Goal: Transaction & Acquisition: Download file/media

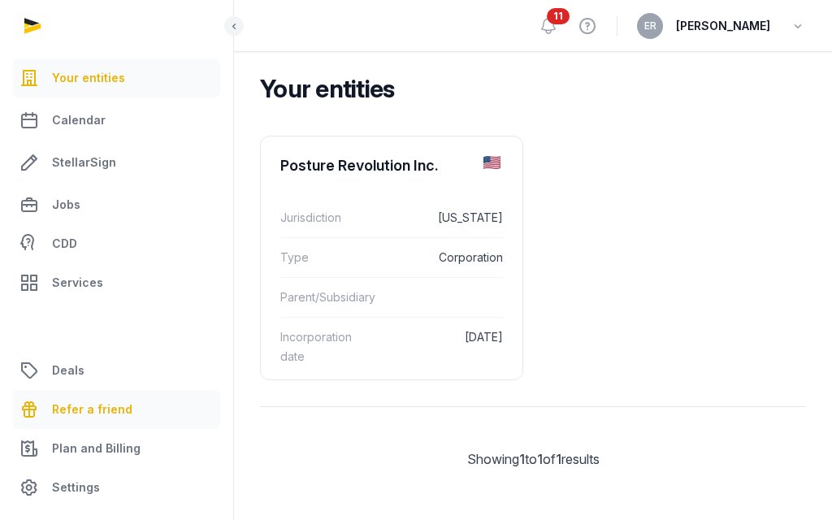
scroll to position [140, 0]
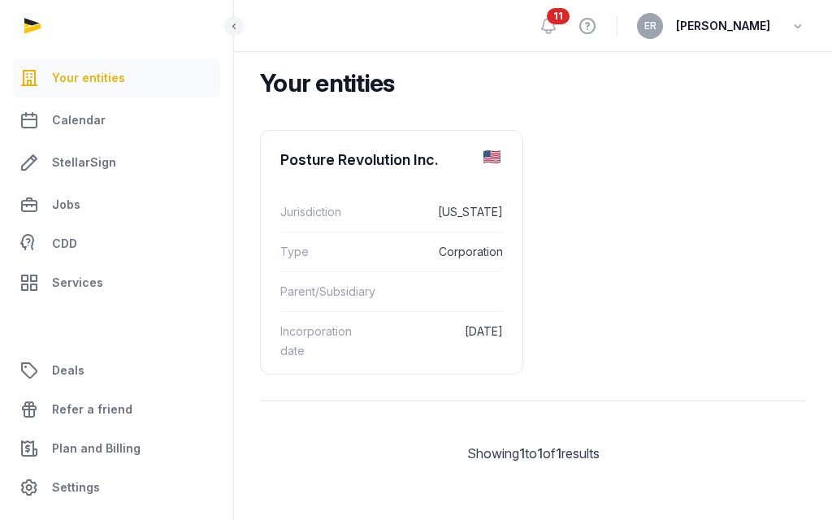
click at [563, 35] on div "11 View help ER [PERSON_NAME]" at bounding box center [672, 25] width 267 height 51
click at [556, 32] on icon at bounding box center [549, 26] width 14 height 15
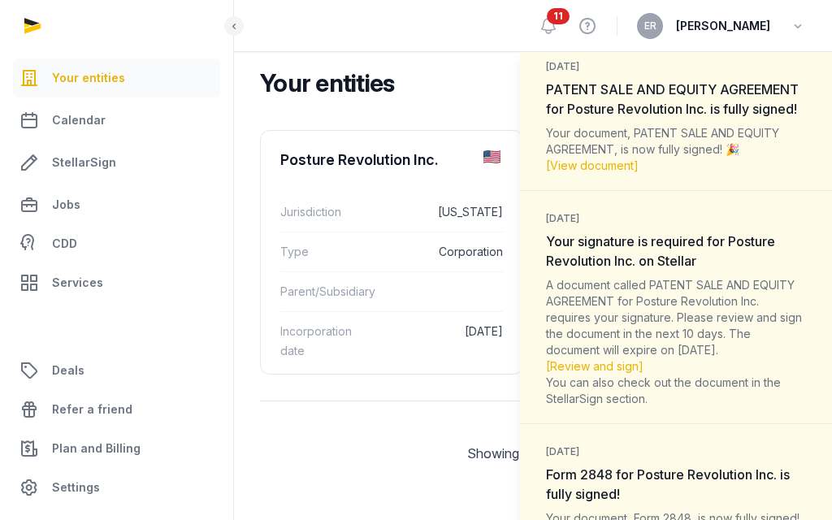
scroll to position [95, 0]
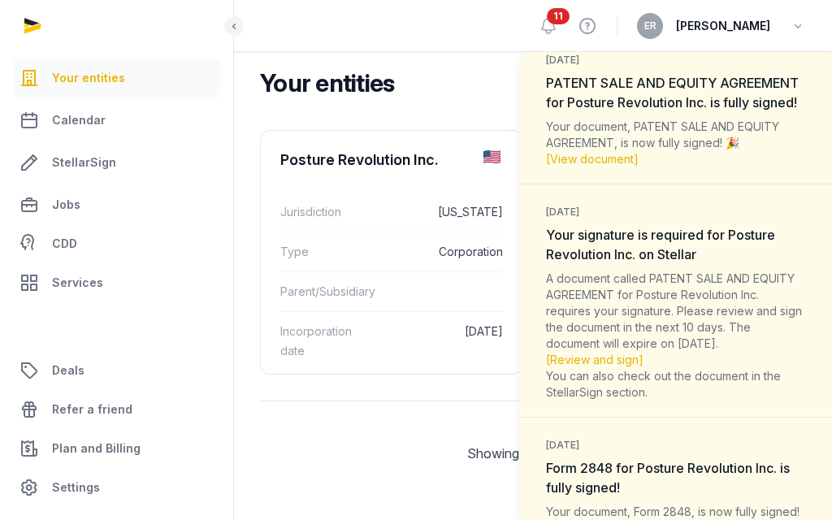
click at [78, 213] on div "Notifications (11) [PERSON_NAME] all as read [DATE] PATENT SALE AND EQUITY AGRE…" at bounding box center [416, 260] width 832 height 520
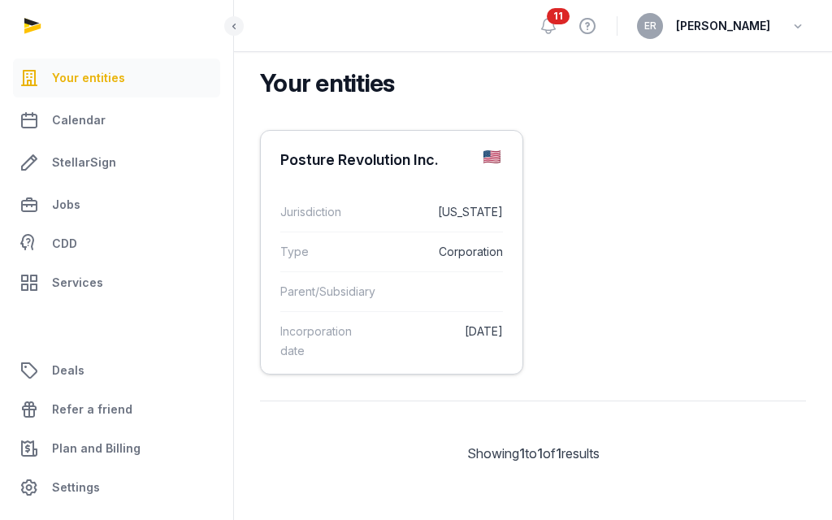
click at [414, 288] on dd at bounding box center [443, 292] width 120 height 20
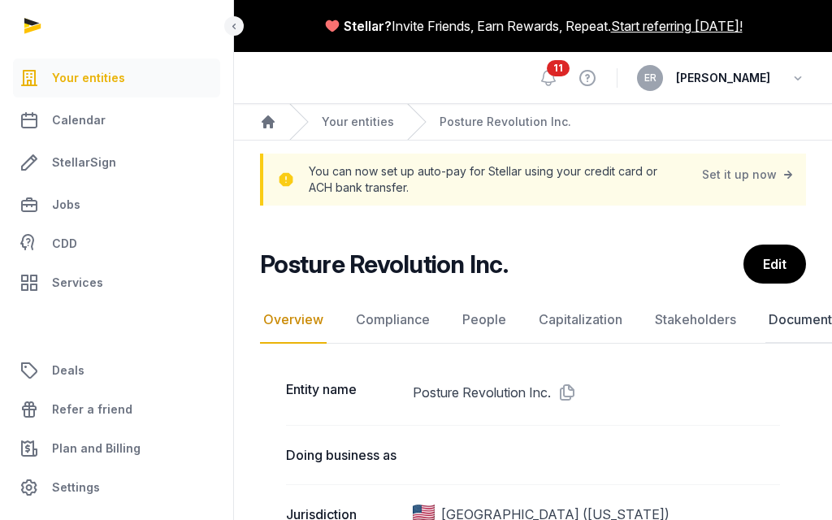
click at [791, 319] on link "Documents" at bounding box center [803, 320] width 76 height 47
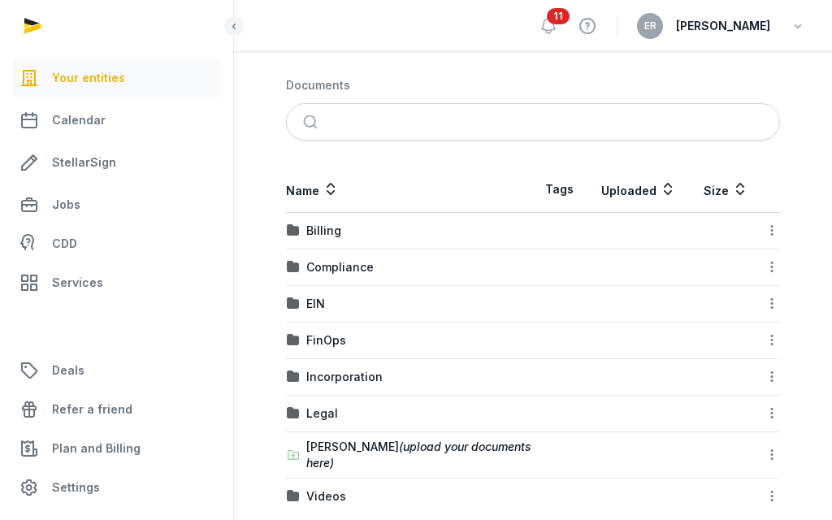
scroll to position [304, 0]
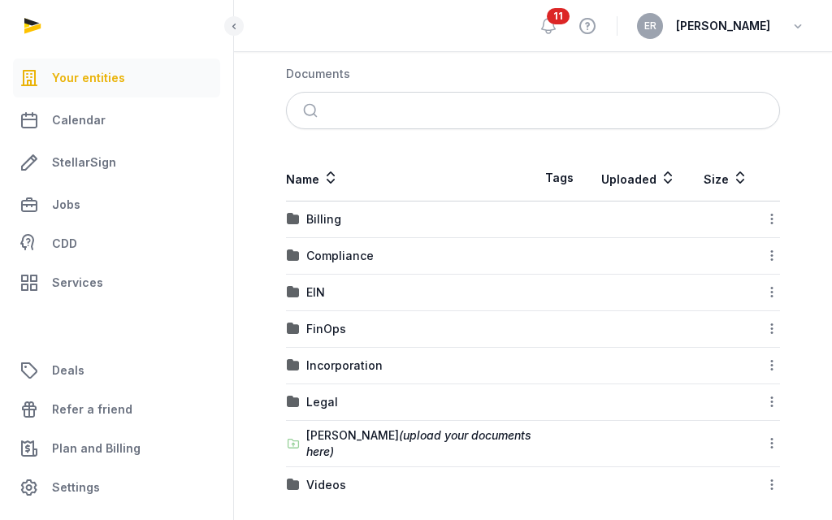
click at [324, 409] on td "Legal" at bounding box center [409, 402] width 247 height 37
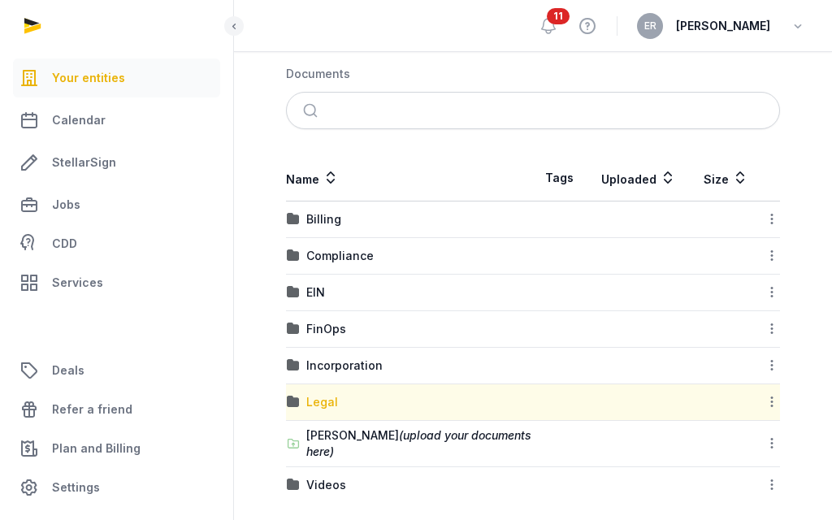
click at [324, 394] on div "Legal" at bounding box center [322, 402] width 32 height 16
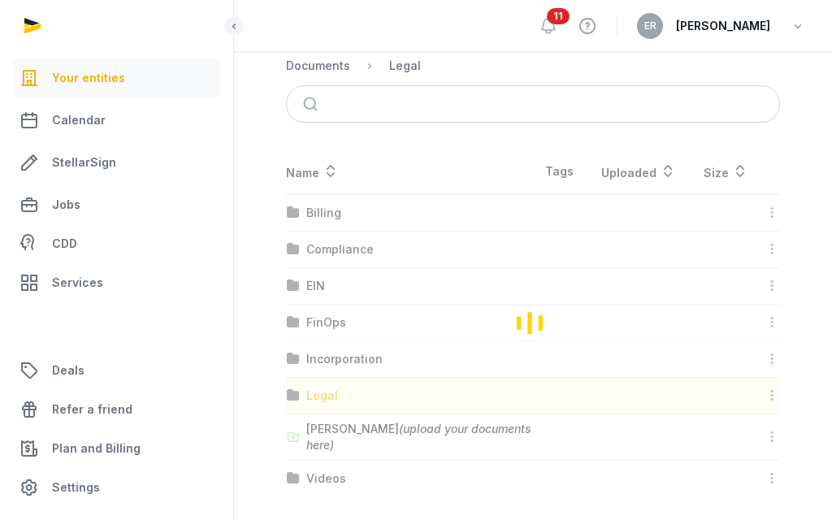
scroll to position [125, 0]
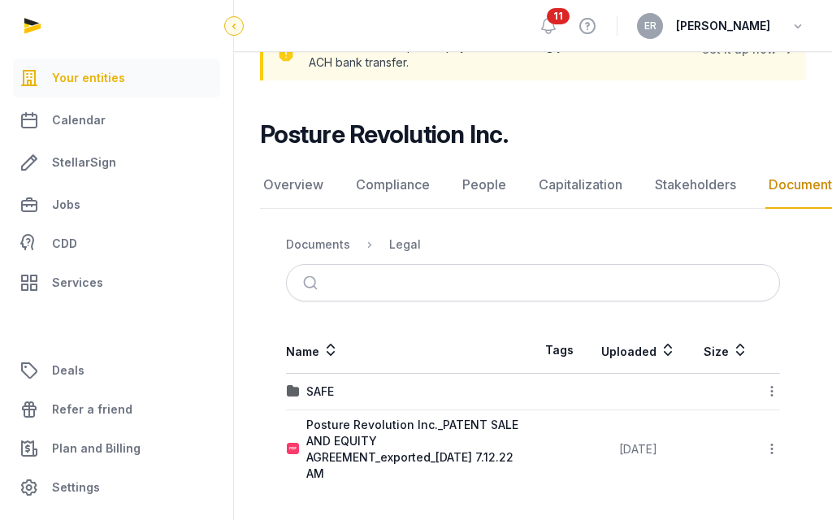
click at [229, 22] on icon at bounding box center [234, 26] width 13 height 20
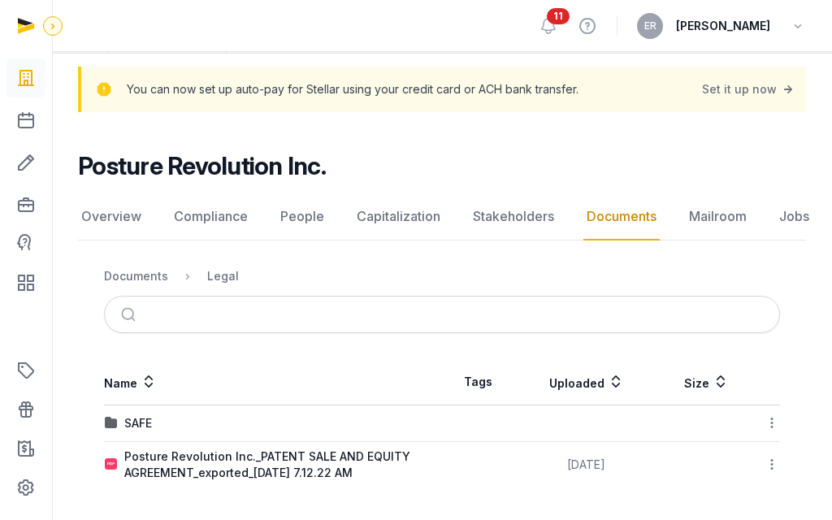
scroll to position [86, 0]
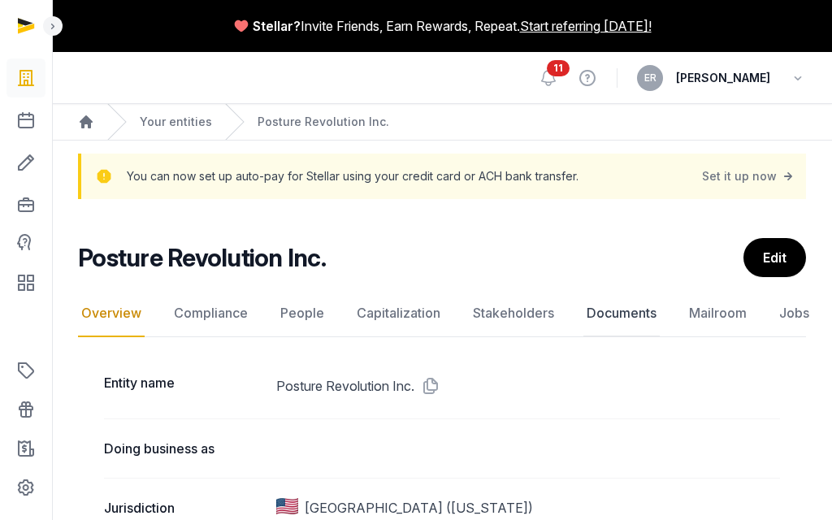
click at [627, 317] on link "Documents" at bounding box center [621, 313] width 76 height 47
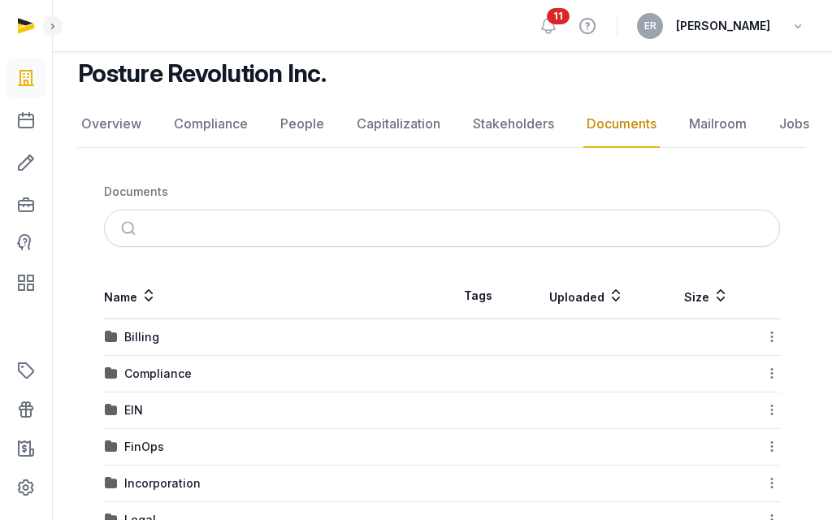
scroll to position [301, 0]
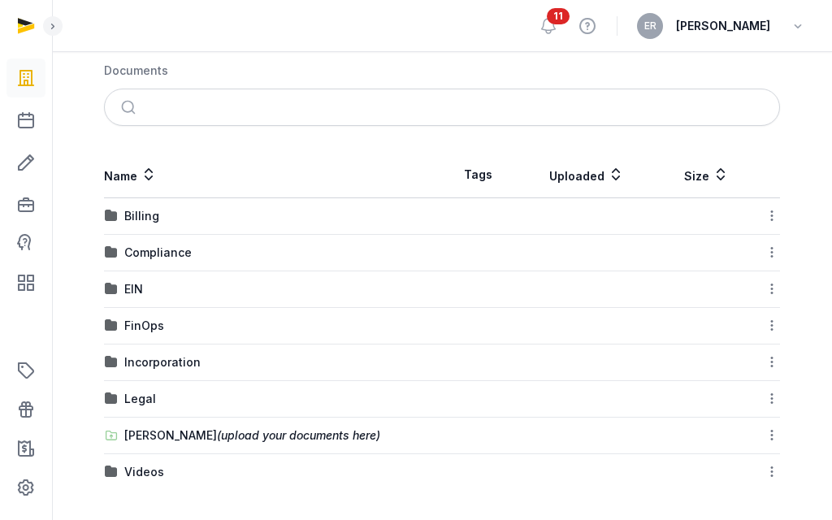
click at [132, 279] on td "EIN" at bounding box center [273, 289] width 338 height 37
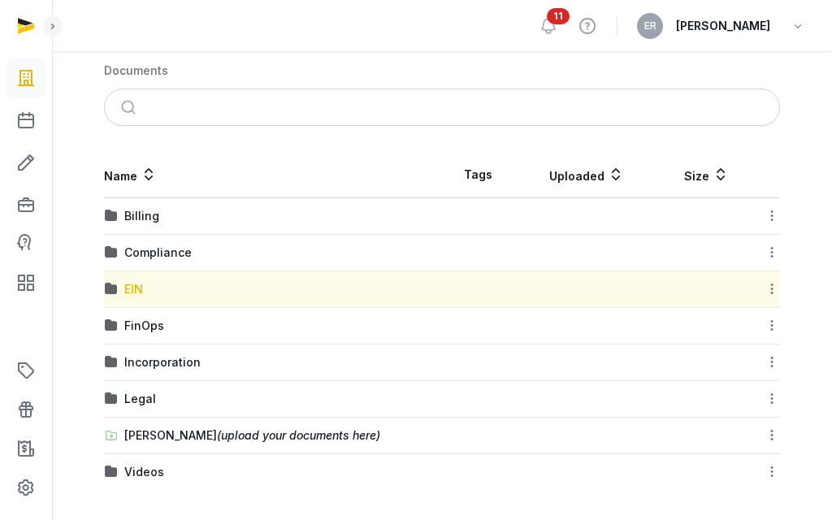
click at [132, 288] on div "EIN" at bounding box center [133, 289] width 19 height 16
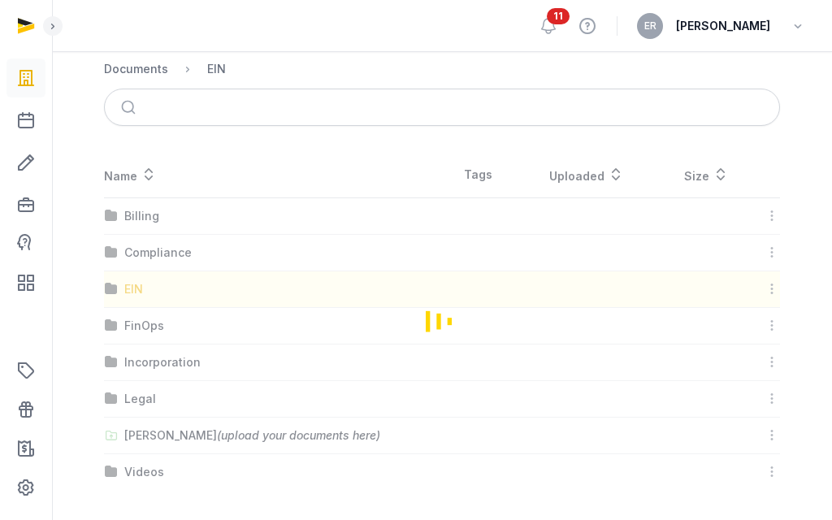
scroll to position [195, 0]
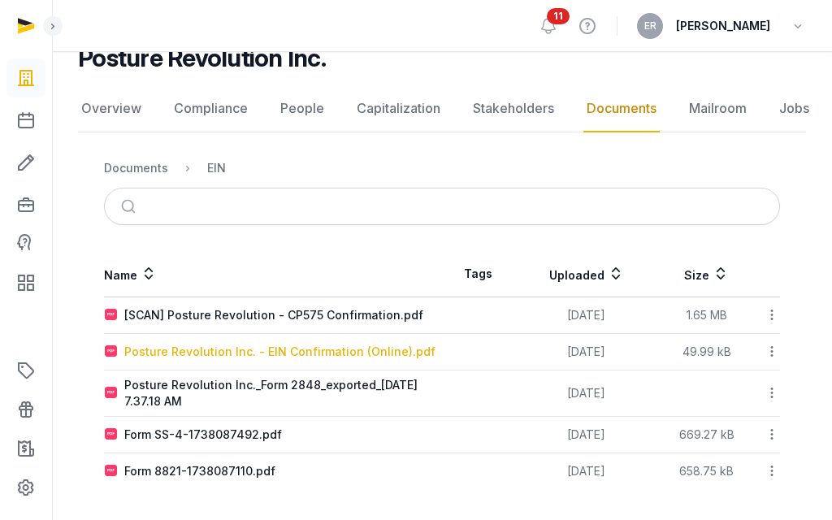
click at [240, 353] on div "Posture Revolution Inc. - EIN Confirmation (Online).pdf" at bounding box center [279, 352] width 311 height 16
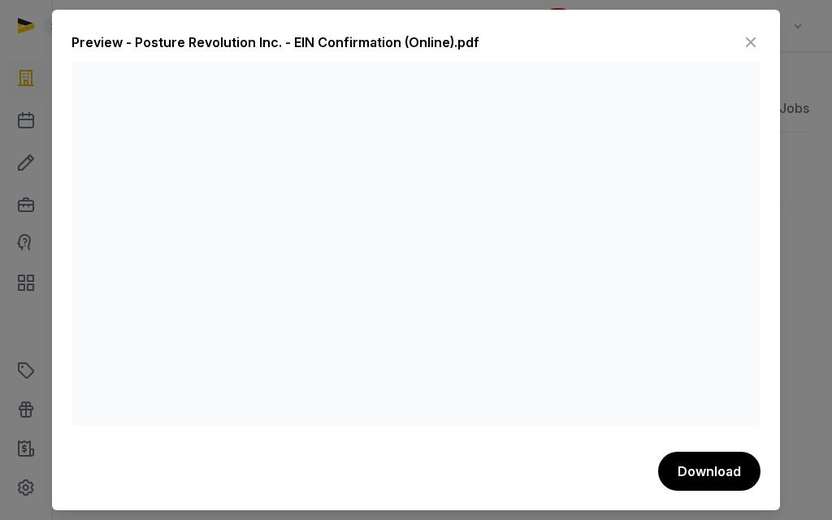
click at [752, 37] on icon at bounding box center [751, 42] width 20 height 26
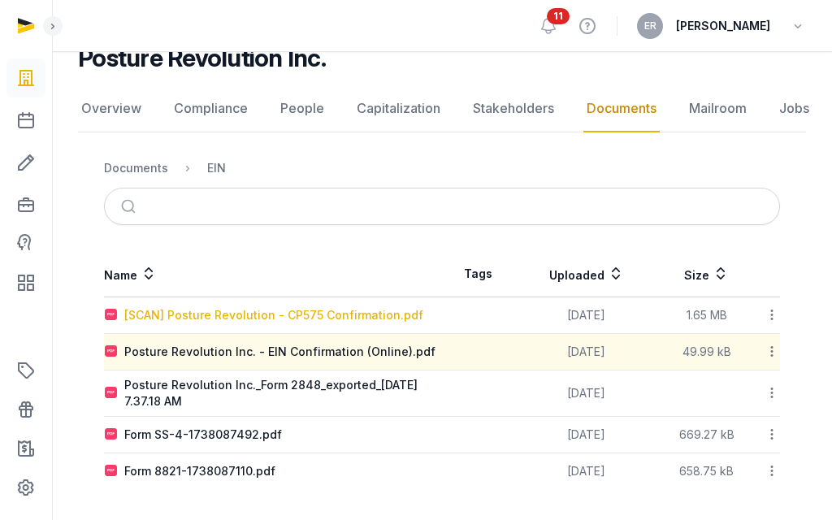
click at [319, 319] on div "[SCAN] Posture Revolution - CP575 Confirmation.pdf" at bounding box center [273, 315] width 299 height 16
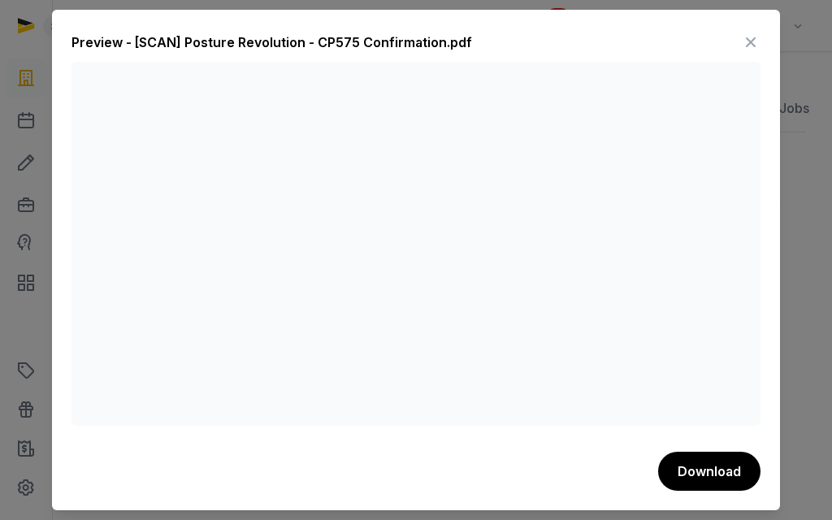
click at [744, 37] on icon at bounding box center [751, 42] width 20 height 26
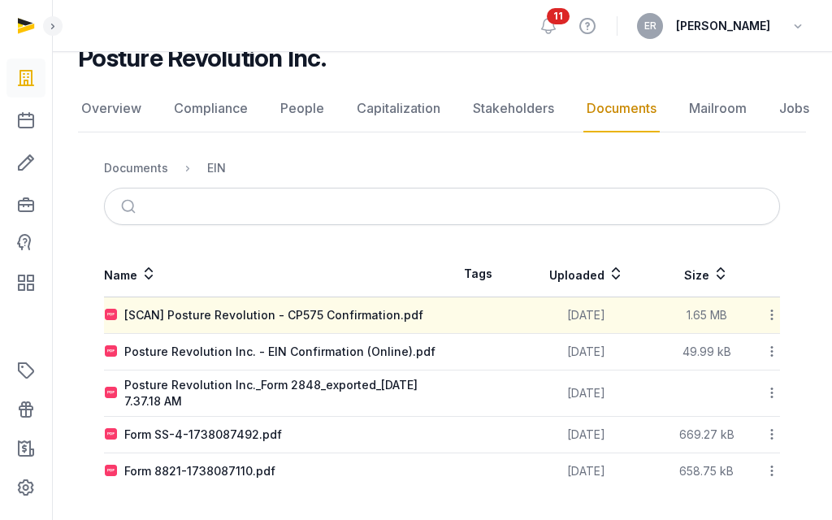
click at [226, 417] on td "Form SS-4-1738087492.pdf" at bounding box center [273, 435] width 338 height 37
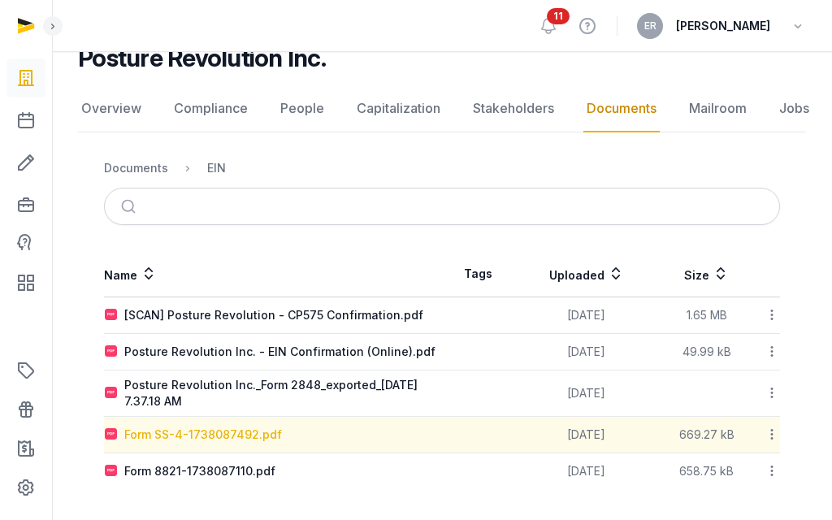
click at [212, 427] on div "Form SS-4-1738087492.pdf" at bounding box center [203, 435] width 158 height 16
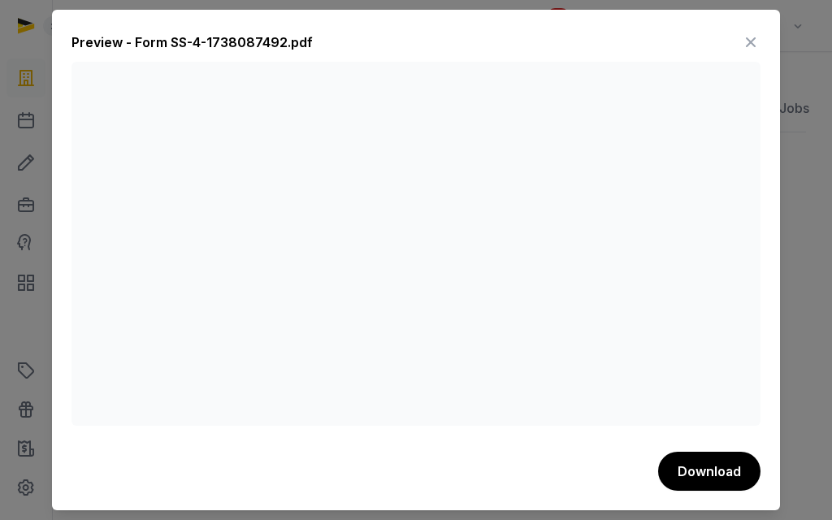
click at [752, 42] on icon at bounding box center [751, 42] width 20 height 26
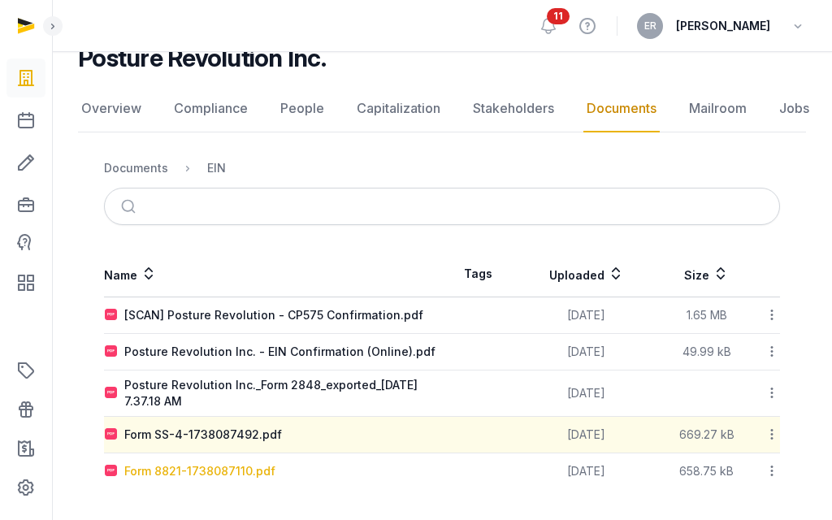
click at [201, 468] on div "Form 8821-1738087110.pdf" at bounding box center [199, 471] width 151 height 16
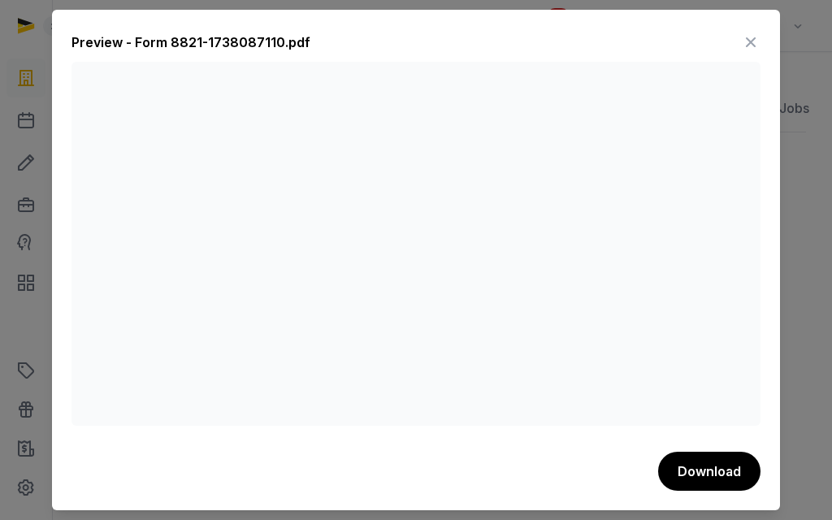
click at [752, 39] on icon at bounding box center [751, 42] width 20 height 26
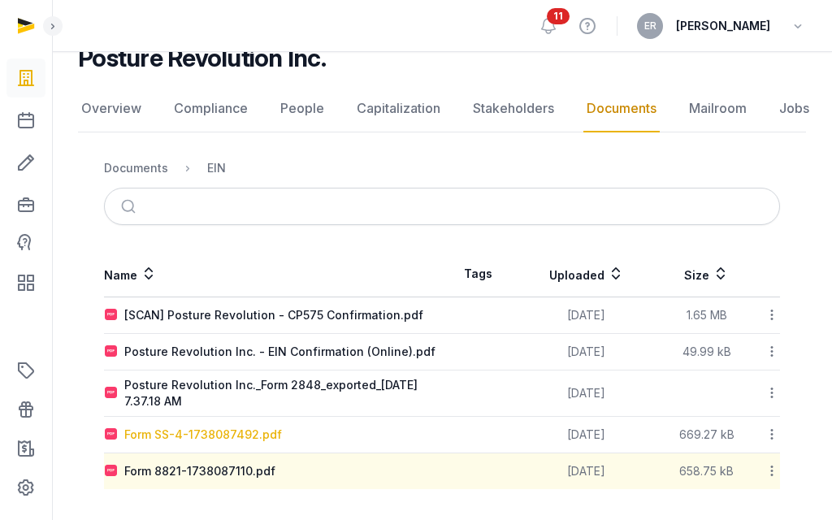
click at [211, 433] on div "Form SS-4-1738087492.pdf" at bounding box center [203, 435] width 158 height 16
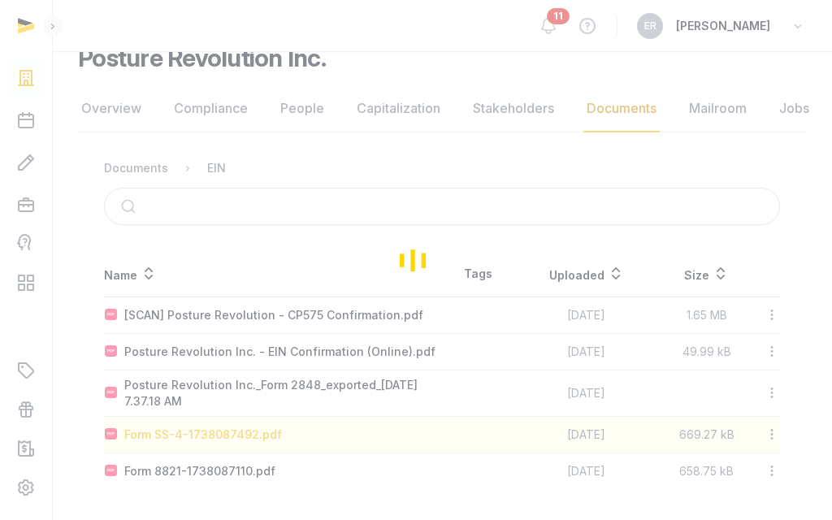
click at [211, 433] on div "Loading" at bounding box center [416, 260] width 832 height 520
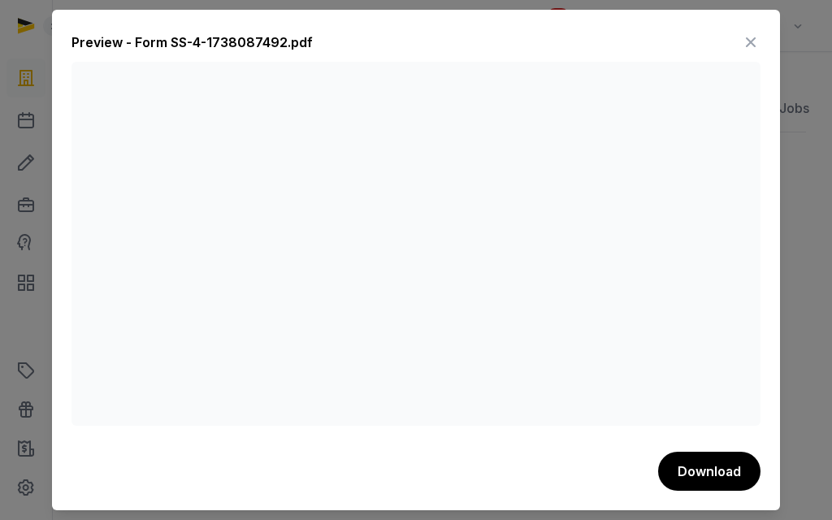
click at [753, 37] on icon at bounding box center [751, 42] width 20 height 26
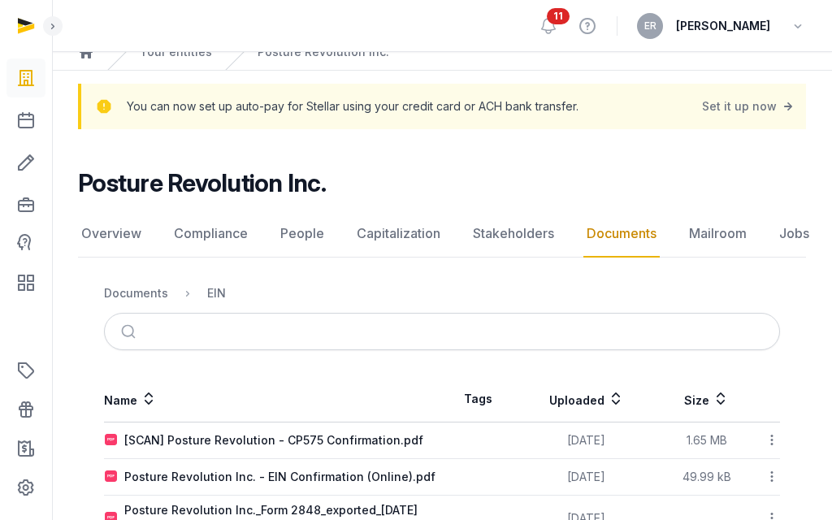
scroll to position [0, 0]
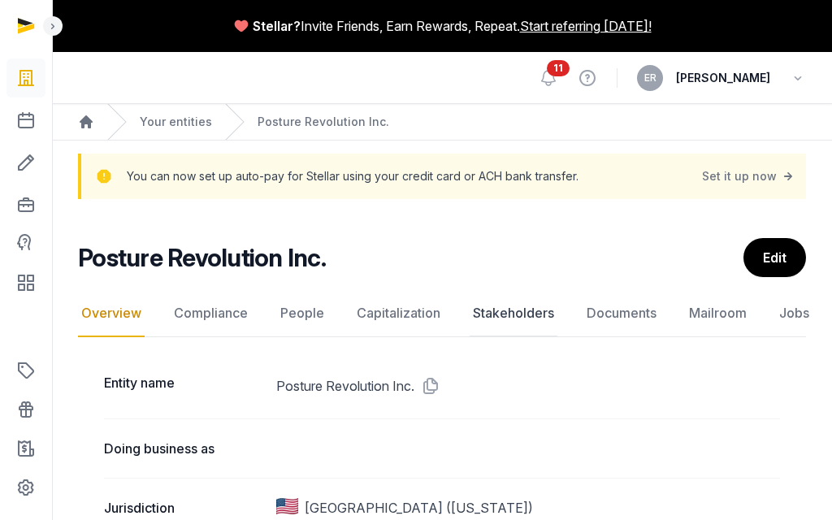
drag, startPoint x: 526, startPoint y: 318, endPoint x: 535, endPoint y: 314, distance: 9.5
click at [604, 314] on link "Documents" at bounding box center [621, 313] width 76 height 47
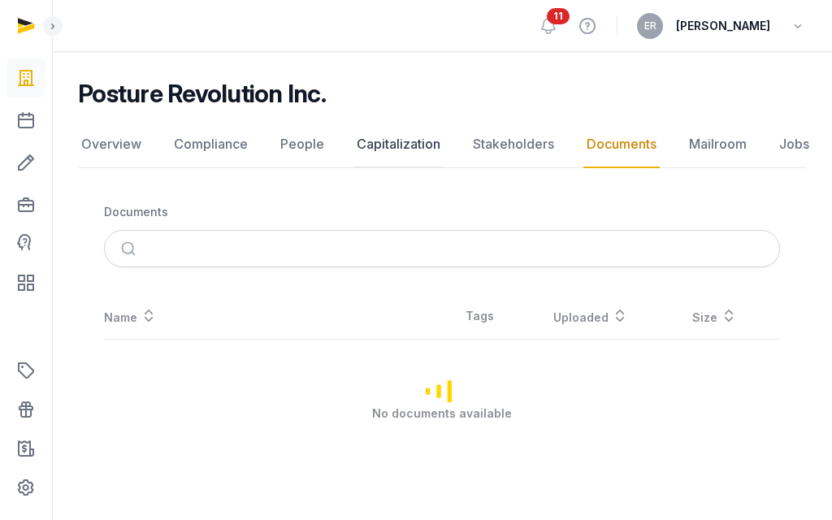
scroll to position [301, 0]
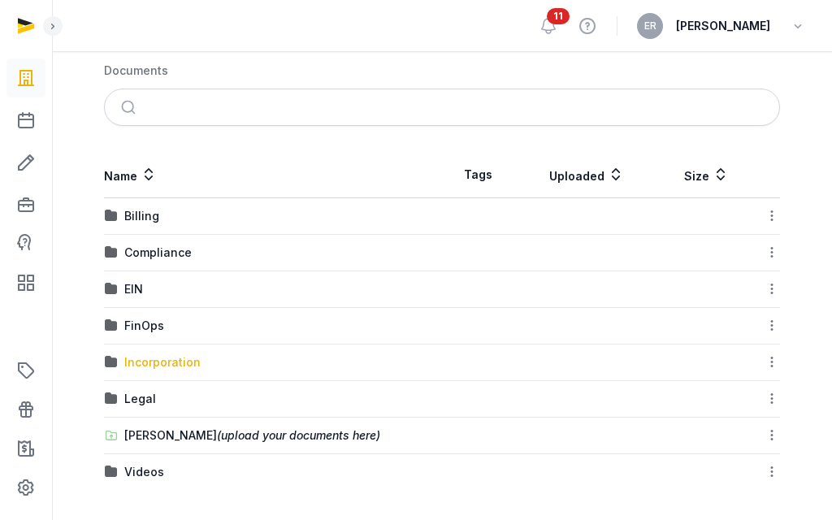
click at [151, 358] on div "Incorporation" at bounding box center [162, 362] width 76 height 16
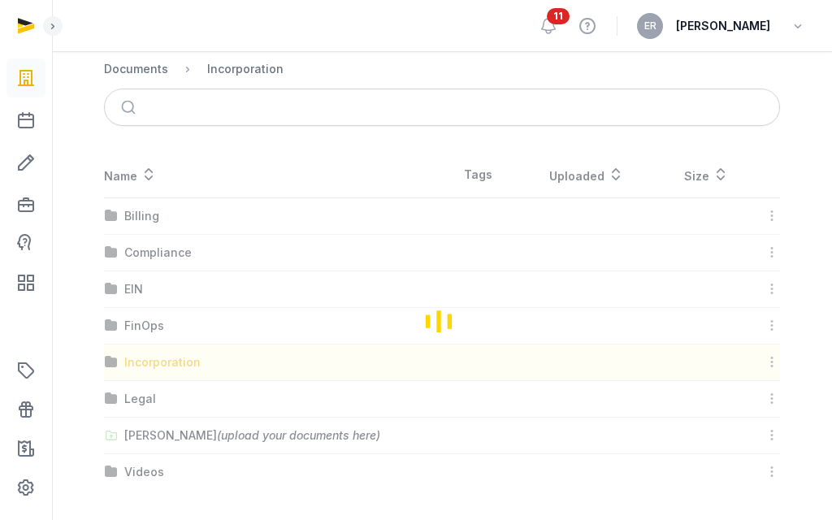
scroll to position [132, 0]
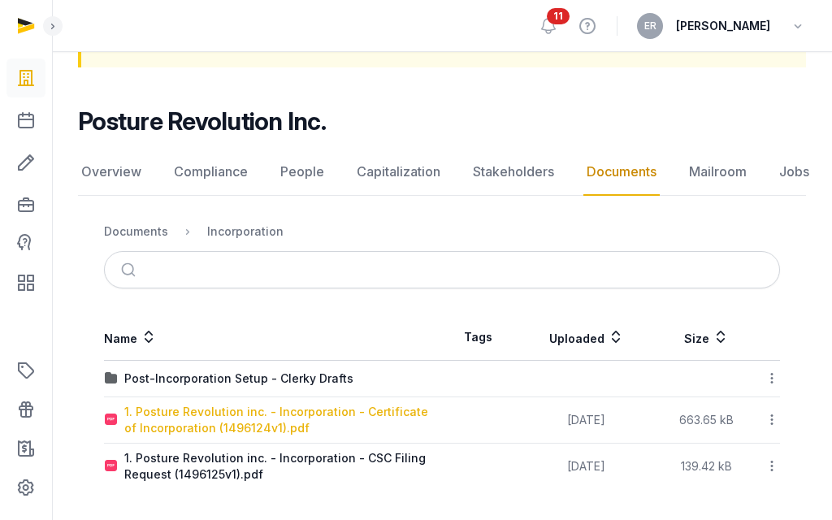
click at [199, 421] on div "1. Posture Revolution inc. - Incorporation - Certificate of Incorporation (1496…" at bounding box center [282, 420] width 317 height 33
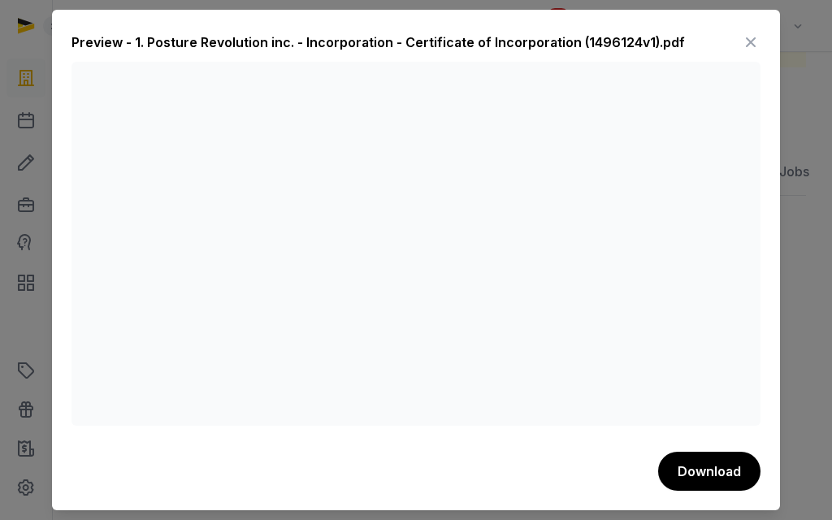
click at [744, 42] on icon at bounding box center [751, 42] width 20 height 26
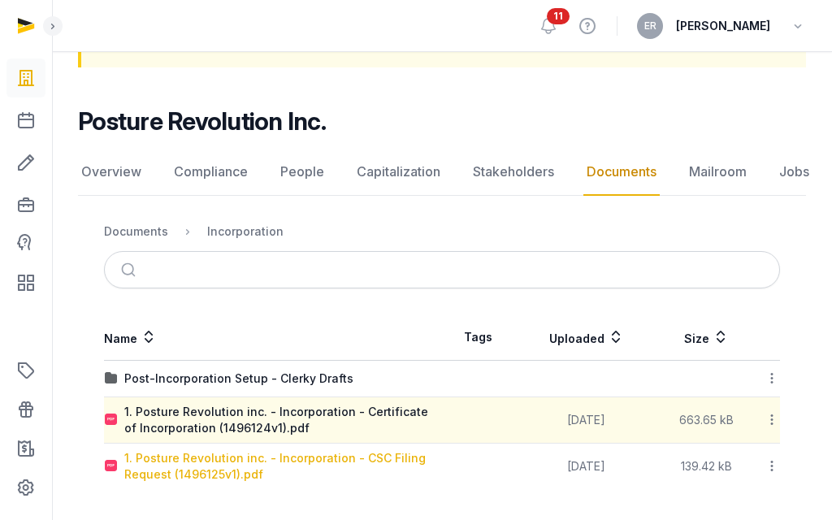
click at [280, 478] on div "1. Posture Revolution inc. - Incorporation - CSC Filing Request (1496125v1).pdf" at bounding box center [282, 466] width 317 height 33
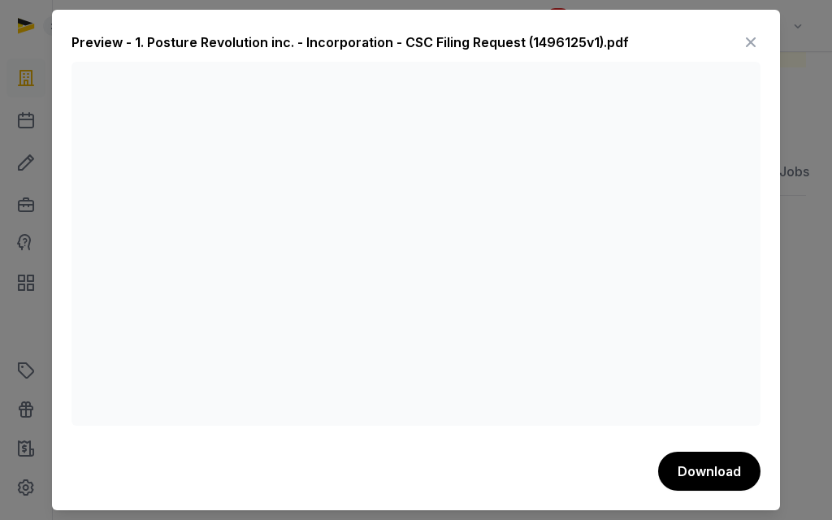
scroll to position [0, 0]
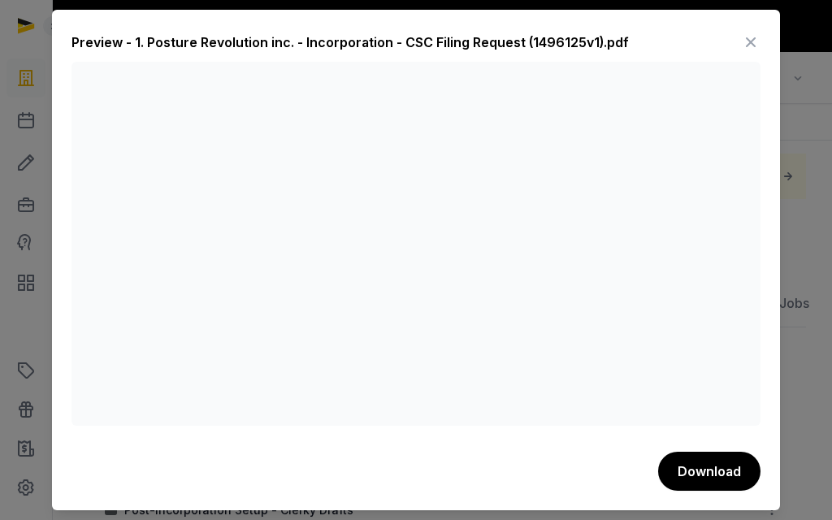
click at [750, 41] on icon at bounding box center [751, 42] width 20 height 26
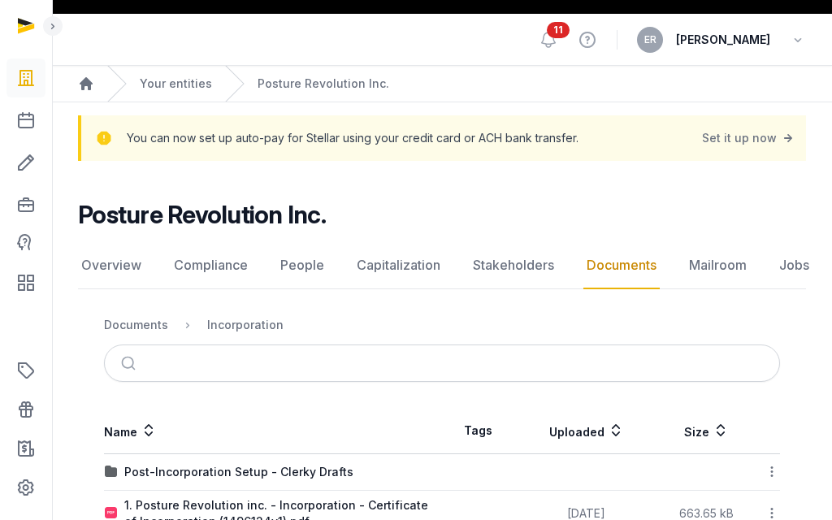
scroll to position [132, 0]
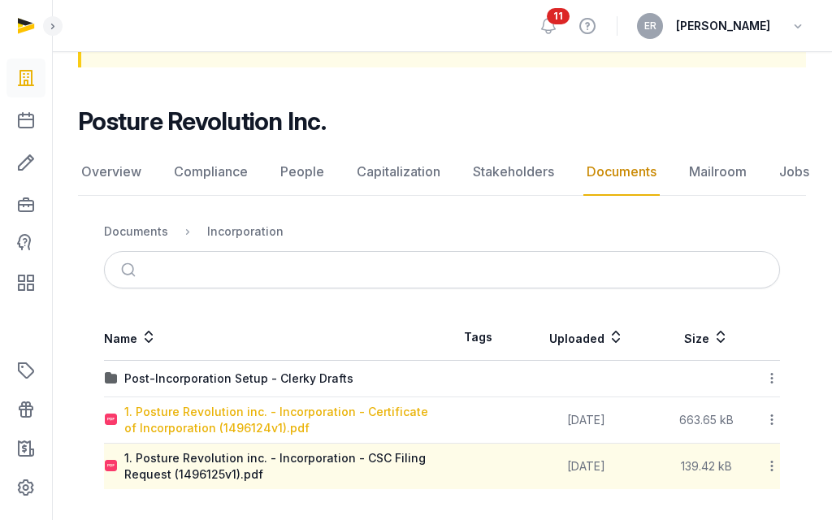
click at [293, 418] on div "1. Posture Revolution inc. - Incorporation - Certificate of Incorporation (1496…" at bounding box center [282, 420] width 317 height 33
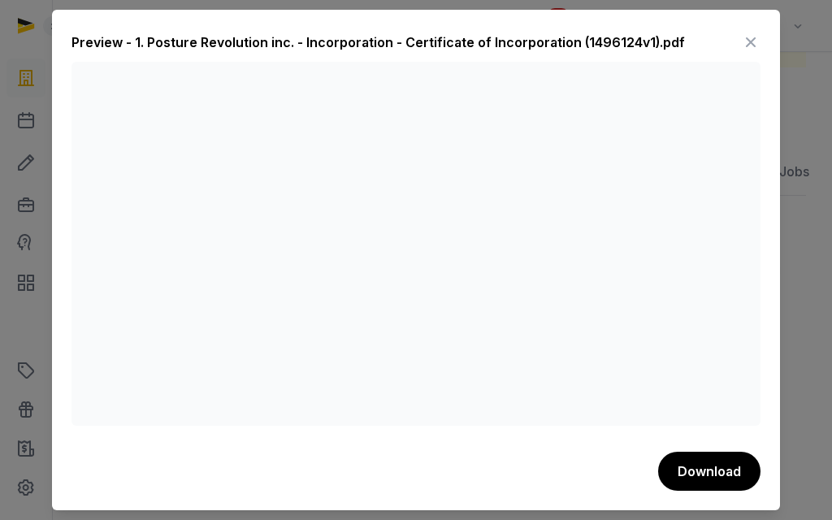
click at [700, 451] on div "Preview - 1. Posture Revolution inc. - Incorporation - Certificate of Incorpora…" at bounding box center [416, 260] width 728 height 501
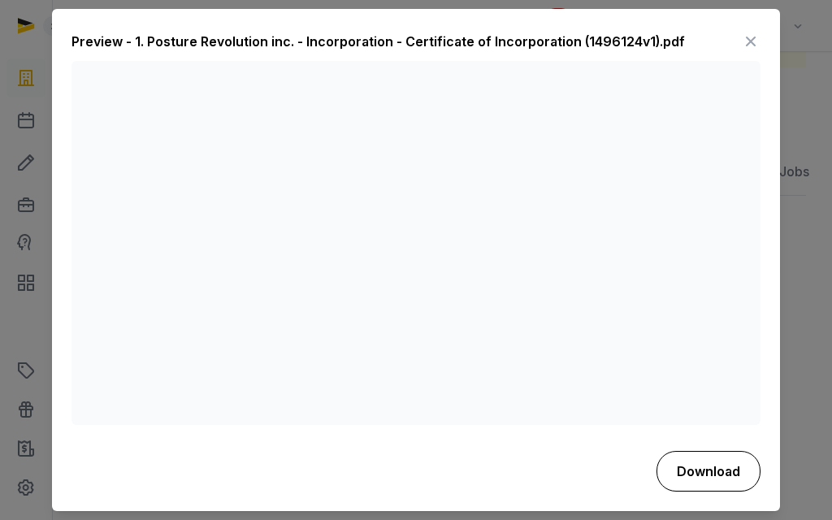
click at [700, 466] on button "Download" at bounding box center [709, 471] width 104 height 41
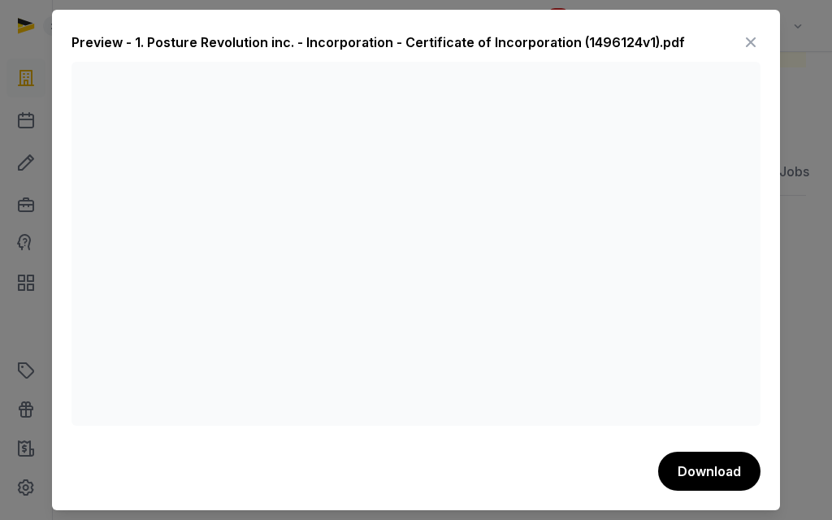
click at [748, 37] on icon at bounding box center [751, 42] width 20 height 26
